Goal: Task Accomplishment & Management: Use online tool/utility

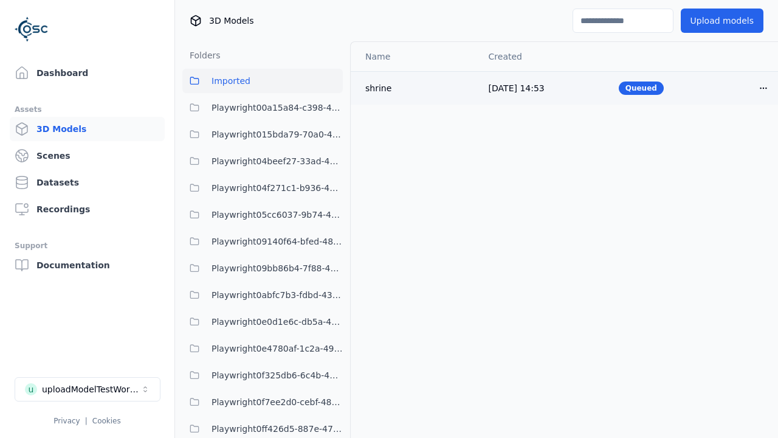
click at [763, 88] on html "Support Dashboard Assets 3D Models Scenes Datasets Recordings Support Documenta…" at bounding box center [389, 219] width 778 height 438
click at [737, 135] on div "Delete" at bounding box center [737, 134] width 72 height 19
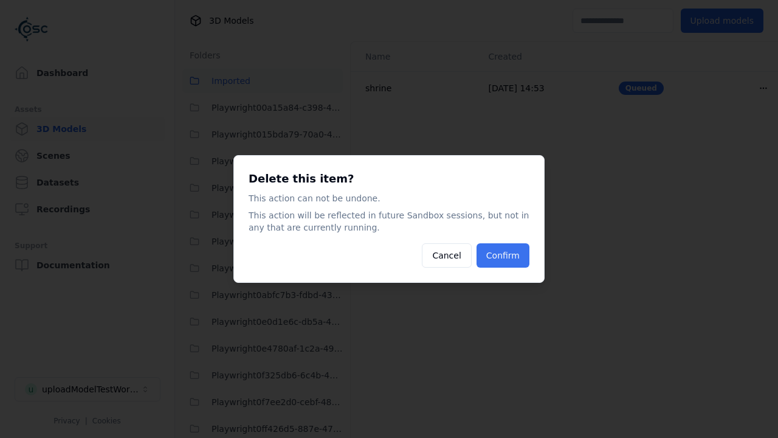
click at [505, 255] on button "Confirm" at bounding box center [503, 255] width 53 height 24
